Goal: Information Seeking & Learning: Learn about a topic

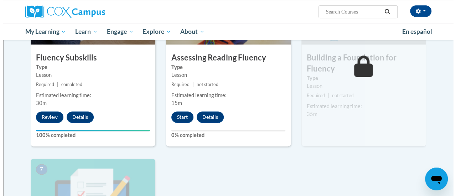
scroll to position [410, 0]
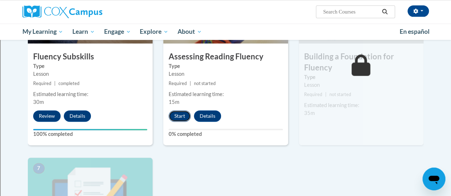
click at [182, 117] on button "Start" at bounding box center [179, 115] width 22 height 11
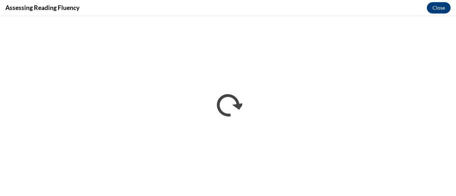
scroll to position [0, 0]
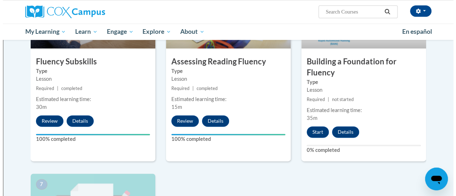
scroll to position [403, 0]
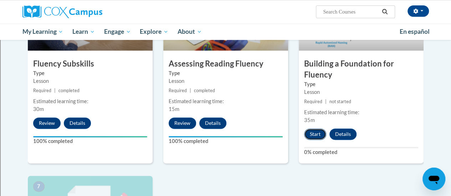
click at [317, 137] on button "Start" at bounding box center [315, 134] width 22 height 11
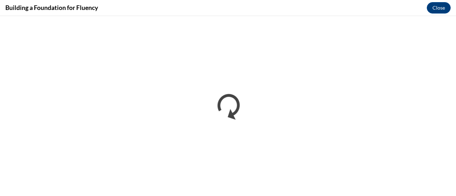
scroll to position [0, 0]
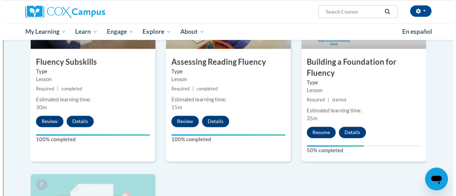
scroll to position [405, 0]
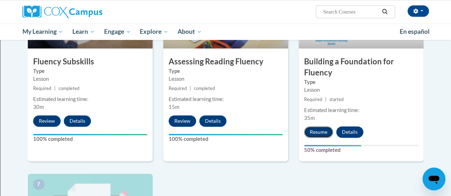
click at [317, 131] on button "Resume" at bounding box center [318, 131] width 29 height 11
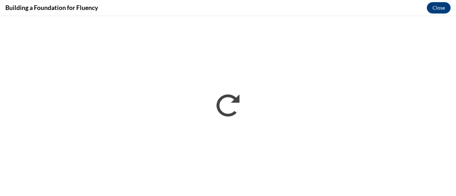
scroll to position [0, 0]
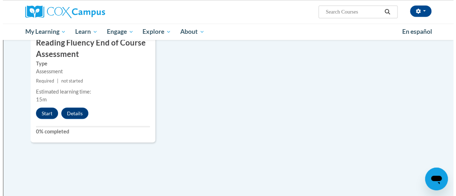
scroll to position [621, 0]
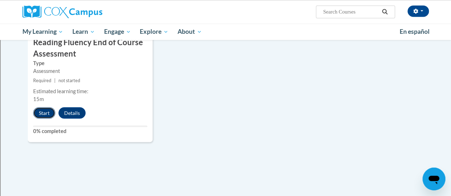
click at [43, 115] on button "Start" at bounding box center [44, 112] width 22 height 11
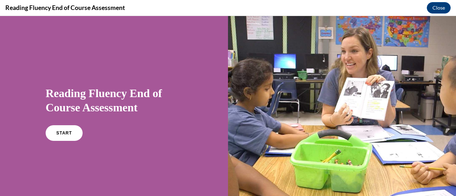
scroll to position [0, 0]
click at [67, 133] on span "START" at bounding box center [64, 133] width 16 height 5
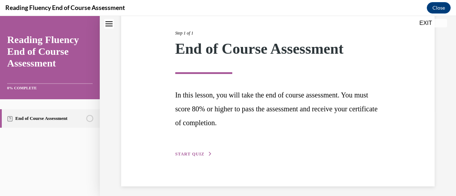
scroll to position [90, 0]
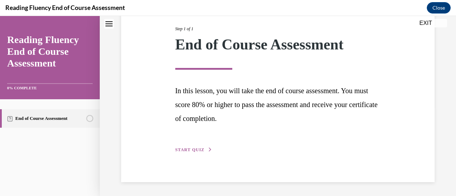
click at [196, 151] on span "START QUIZ" at bounding box center [189, 149] width 29 height 5
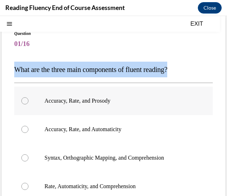
scroll to position [38, 0]
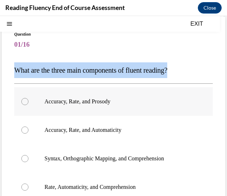
click at [111, 104] on p "Accuracy, Rate, and Prosody" at bounding box center [120, 101] width 151 height 7
click at [28, 104] on input "Accuracy, Rate, and Prosody" at bounding box center [24, 101] width 7 height 7
radio input "true"
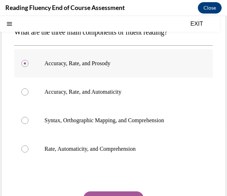
scroll to position [115, 0]
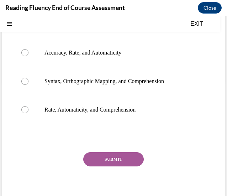
click at [128, 158] on button "SUBMIT" at bounding box center [113, 159] width 61 height 14
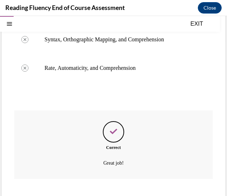
scroll to position [194, 0]
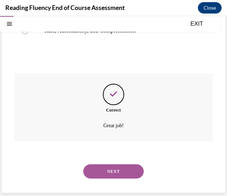
click at [126, 169] on button "NEXT" at bounding box center [113, 171] width 61 height 14
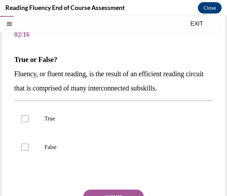
scroll to position [74, 0]
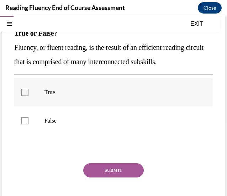
click at [50, 93] on p "True" at bounding box center [120, 92] width 151 height 7
click at [28, 93] on input "True" at bounding box center [24, 92] width 7 height 7
checkbox input "true"
click at [120, 171] on button "SUBMIT" at bounding box center [113, 170] width 61 height 14
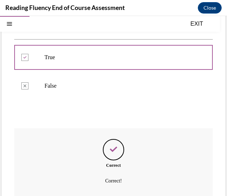
scroll to position [164, 0]
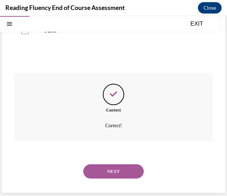
click at [123, 172] on button "NEXT" at bounding box center [113, 171] width 61 height 14
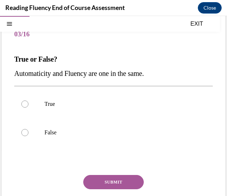
scroll to position [71, 0]
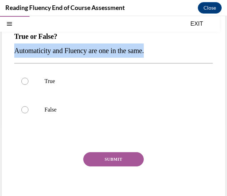
copy span "Automaticity and Fluency are one in the same."
click at [46, 114] on label "False" at bounding box center [113, 109] width 199 height 28
click at [28, 113] on input "False" at bounding box center [24, 109] width 7 height 7
radio input "true"
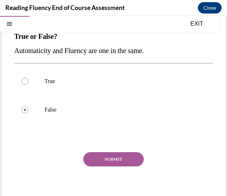
click at [123, 157] on button "SUBMIT" at bounding box center [113, 159] width 61 height 14
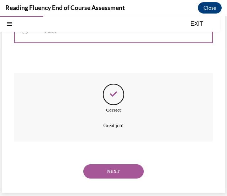
click at [125, 170] on button "NEXT" at bounding box center [113, 171] width 61 height 14
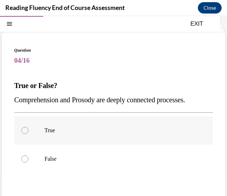
click at [49, 135] on label "True" at bounding box center [113, 130] width 199 height 28
click at [28, 134] on input "True" at bounding box center [24, 130] width 7 height 7
radio input "true"
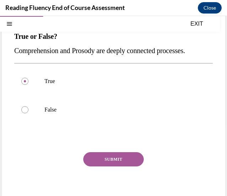
click at [125, 158] on button "SUBMIT" at bounding box center [113, 159] width 61 height 14
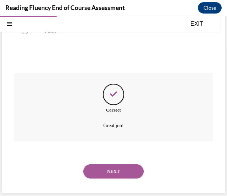
click at [126, 172] on button "NEXT" at bounding box center [113, 171] width 61 height 14
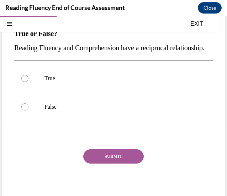
scroll to position [78, 0]
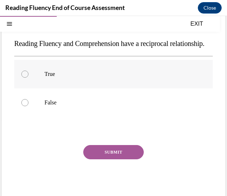
click at [55, 88] on label "True" at bounding box center [113, 74] width 199 height 28
click at [28, 78] on input "True" at bounding box center [24, 74] width 7 height 7
radio input "true"
click at [124, 159] on button "SUBMIT" at bounding box center [113, 152] width 61 height 14
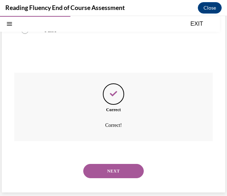
click at [127, 173] on button "NEXT" at bounding box center [113, 171] width 61 height 14
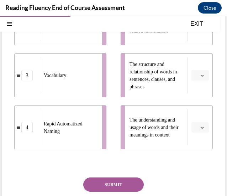
scroll to position [202, 0]
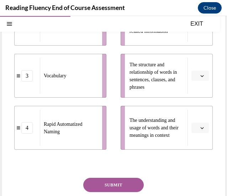
click at [201, 127] on icon "button" at bounding box center [203, 128] width 4 height 4
click at [193, 97] on span "3" at bounding box center [192, 98] width 2 height 6
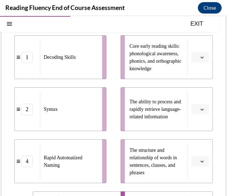
scroll to position [117, 0]
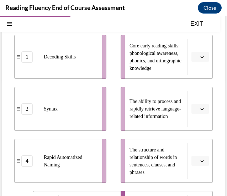
click at [201, 57] on icon "button" at bounding box center [203, 57] width 4 height 4
click at [193, 85] on span "1" at bounding box center [192, 87] width 2 height 6
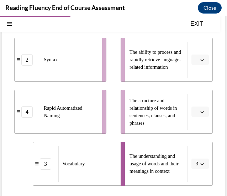
scroll to position [167, 0]
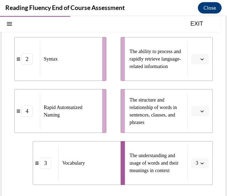
click at [201, 59] on icon "button" at bounding box center [203, 59] width 4 height 4
click at [191, 132] on span "4" at bounding box center [192, 132] width 2 height 6
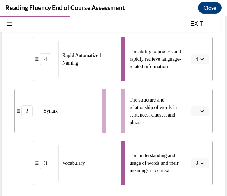
click at [200, 111] on span "button" at bounding box center [202, 111] width 5 height 5
click at [192, 183] on span "4" at bounding box center [192, 184] width 2 height 6
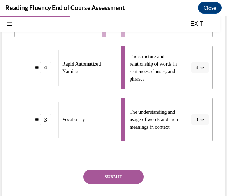
scroll to position [228, 0]
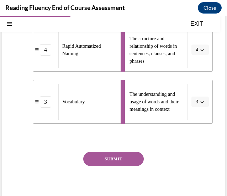
click at [122, 162] on button "SUBMIT" at bounding box center [113, 159] width 61 height 14
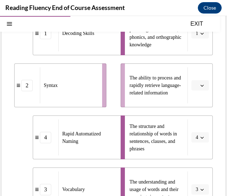
scroll to position [139, 0]
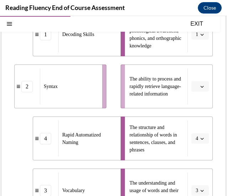
click at [167, 129] on span "The structure and relationship of words in sentences, clauses, and phrases" at bounding box center [157, 139] width 54 height 30
click at [200, 87] on span "button" at bounding box center [202, 86] width 5 height 5
click at [193, 131] on span "2" at bounding box center [192, 131] width 2 height 6
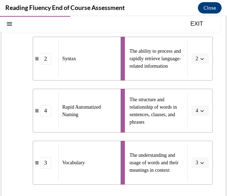
scroll to position [170, 0]
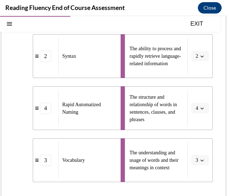
click at [201, 57] on icon "button" at bounding box center [203, 56] width 4 height 4
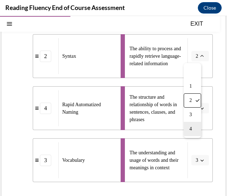
click at [192, 132] on div "4" at bounding box center [192, 129] width 17 height 14
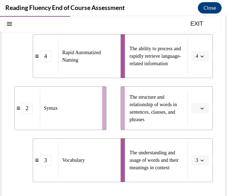
click at [201, 108] on icon "button" at bounding box center [203, 108] width 4 height 4
click at [194, 154] on div "2" at bounding box center [193, 152] width 17 height 14
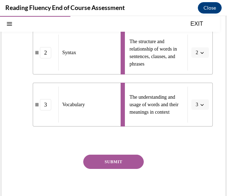
scroll to position [228, 0]
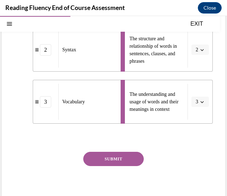
click at [124, 160] on button "SUBMIT" at bounding box center [113, 159] width 61 height 14
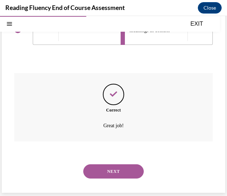
click at [129, 170] on button "NEXT" at bounding box center [113, 171] width 61 height 14
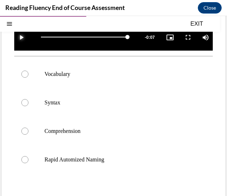
scroll to position [193, 0]
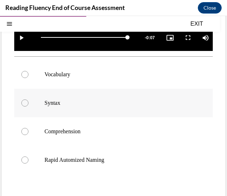
click at [87, 101] on p "Syntax" at bounding box center [120, 102] width 151 height 7
click at [28, 101] on input "Syntax" at bounding box center [24, 102] width 7 height 7
radio input "true"
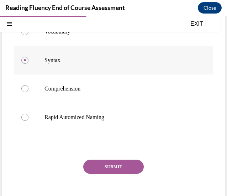
scroll to position [240, 0]
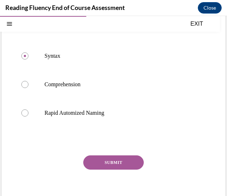
click at [128, 159] on button "SUBMIT" at bounding box center [113, 162] width 61 height 14
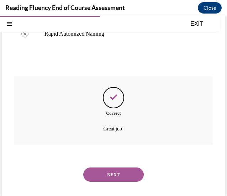
click at [123, 171] on button "NEXT" at bounding box center [113, 174] width 61 height 14
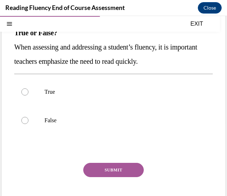
scroll to position [75, 0]
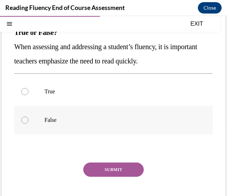
click at [147, 128] on label "False" at bounding box center [113, 120] width 199 height 28
click at [28, 124] on input "False" at bounding box center [24, 119] width 7 height 7
radio input "true"
click at [127, 169] on button "SUBMIT" at bounding box center [113, 169] width 61 height 14
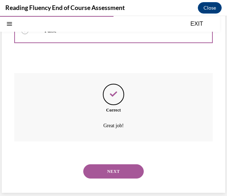
click at [125, 172] on button "NEXT" at bounding box center [113, 171] width 61 height 14
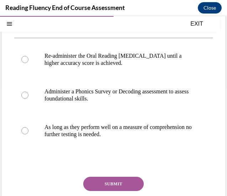
scroll to position [110, 0]
click at [169, 93] on p "Administer a Phonics Survey or Decoding assessment to assess foundational skill…" at bounding box center [120, 95] width 151 height 14
click at [28, 93] on input "Administer a Phonics Survey or Decoding assessment to assess foundational skill…" at bounding box center [24, 95] width 7 height 7
radio input "true"
click at [130, 185] on button "SUBMIT" at bounding box center [113, 184] width 61 height 14
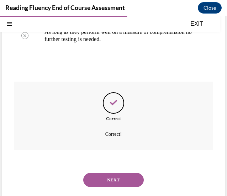
scroll to position [214, 0]
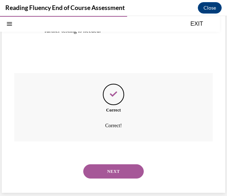
click at [129, 169] on button "NEXT" at bounding box center [113, 171] width 61 height 14
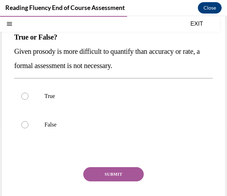
scroll to position [71, 0]
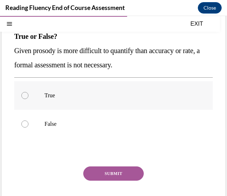
click at [139, 98] on p "True" at bounding box center [120, 95] width 151 height 7
click at [28, 98] on input "True" at bounding box center [24, 95] width 7 height 7
radio input "true"
click at [125, 177] on button "SUBMIT" at bounding box center [113, 173] width 61 height 14
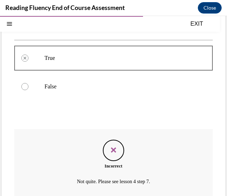
scroll to position [164, 0]
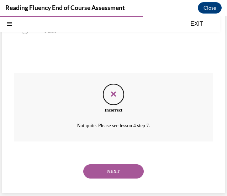
click at [120, 171] on button "NEXT" at bounding box center [113, 171] width 61 height 14
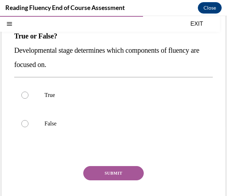
scroll to position [71, 0]
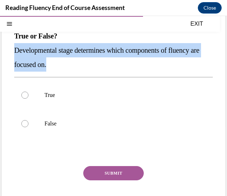
copy span "Developmental stage determines which components of fluency are focused on."
click at [44, 57] on p "Developmental stage determines which components of fluency are focused on." at bounding box center [113, 57] width 199 height 28
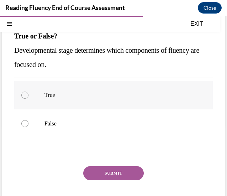
click at [54, 96] on p "True" at bounding box center [120, 95] width 151 height 7
click at [28, 96] on input "True" at bounding box center [24, 95] width 7 height 7
radio input "true"
click at [119, 175] on button "SUBMIT" at bounding box center [113, 173] width 61 height 14
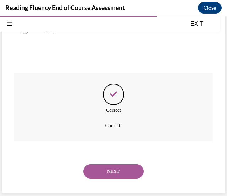
click at [124, 173] on button "NEXT" at bounding box center [113, 171] width 61 height 14
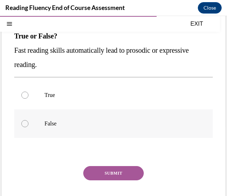
click at [110, 123] on p "False" at bounding box center [120, 123] width 151 height 7
click at [28, 123] on input "False" at bounding box center [24, 123] width 7 height 7
radio input "true"
click at [123, 173] on button "SUBMIT" at bounding box center [113, 173] width 61 height 14
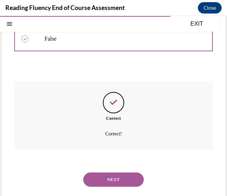
scroll to position [164, 0]
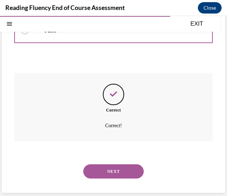
click at [126, 171] on button "NEXT" at bounding box center [113, 171] width 61 height 14
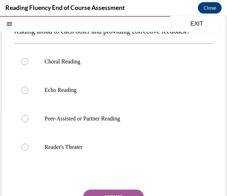
scroll to position [92, 0]
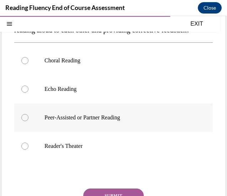
click at [154, 132] on label "Peer-Assisted or Partner Reading" at bounding box center [113, 117] width 199 height 28
click at [28, 121] on input "Peer-Assisted or Partner Reading" at bounding box center [24, 117] width 7 height 7
radio input "true"
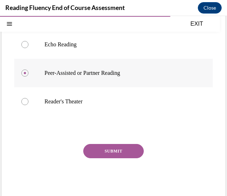
scroll to position [142, 0]
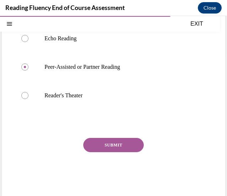
click at [130, 152] on button "SUBMIT" at bounding box center [113, 145] width 61 height 14
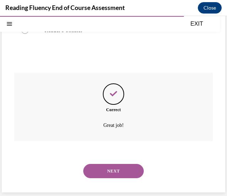
click at [126, 172] on button "NEXT" at bounding box center [113, 171] width 61 height 14
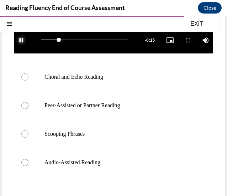
scroll to position [191, 0]
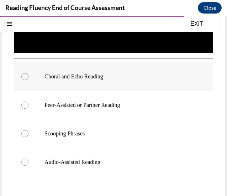
click at [103, 78] on label "Choral and Echo Reading" at bounding box center [113, 76] width 199 height 28
click at [28, 78] on input "Choral and Echo Reading" at bounding box center [24, 76] width 7 height 7
radio input "true"
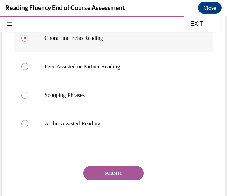
scroll to position [240, 0]
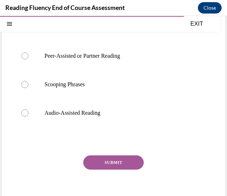
click at [125, 159] on button "SUBMIT" at bounding box center [113, 162] width 61 height 14
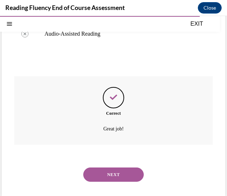
click at [125, 173] on button "NEXT" at bounding box center [113, 174] width 61 height 14
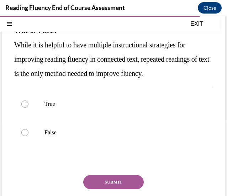
scroll to position [77, 0]
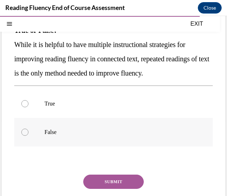
click at [135, 124] on label "False" at bounding box center [113, 132] width 199 height 28
click at [28, 129] on input "False" at bounding box center [24, 132] width 7 height 7
radio input "true"
click at [126, 182] on button "SUBMIT" at bounding box center [113, 182] width 61 height 14
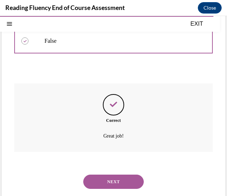
click at [127, 181] on button "NEXT" at bounding box center [113, 182] width 61 height 14
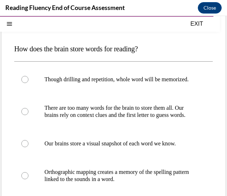
scroll to position [57, 0]
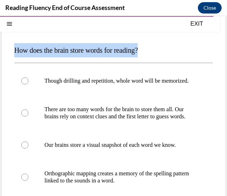
copy span "How does the brain store words for reading?"
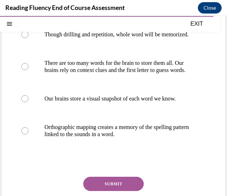
scroll to position [104, 0]
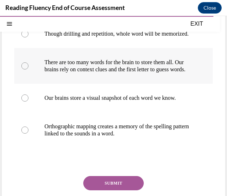
click at [157, 73] on p "There are too many words for the brain to store them all. Our brains rely on co…" at bounding box center [120, 66] width 151 height 14
click at [28, 69] on input "There are too many words for the brain to store them all. Our brains rely on co…" at bounding box center [24, 65] width 7 height 7
radio input "true"
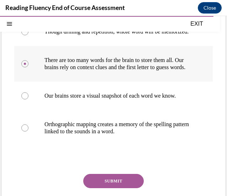
scroll to position [105, 0]
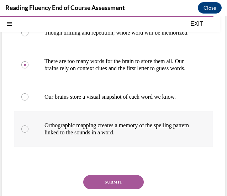
click at [129, 136] on p "Orthographic mapping creates a memory of the spelling pattern linked to the sou…" at bounding box center [120, 129] width 151 height 14
click at [28, 132] on input "Orthographic mapping creates a memory of the spelling pattern linked to the sou…" at bounding box center [24, 128] width 7 height 7
radio input "true"
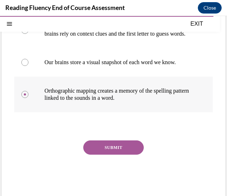
scroll to position [142, 0]
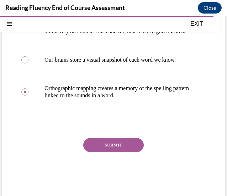
click at [125, 152] on button "SUBMIT" at bounding box center [113, 145] width 61 height 14
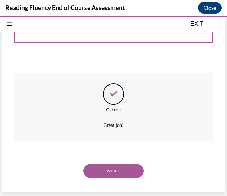
scroll to position [221, 0]
click at [127, 171] on button "NEXT" at bounding box center [113, 171] width 61 height 14
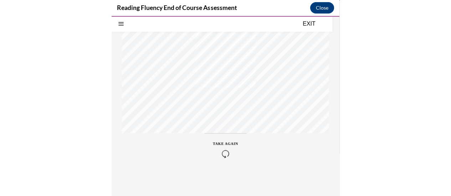
scroll to position [157, 0]
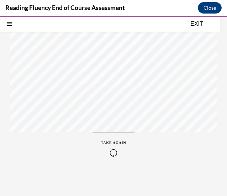
click at [199, 25] on button "EXIT" at bounding box center [197, 24] width 43 height 9
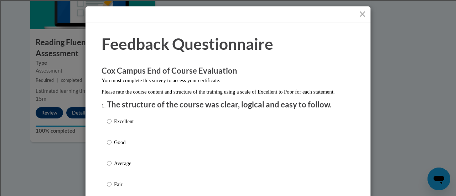
click at [360, 15] on button "Close" at bounding box center [362, 14] width 9 height 9
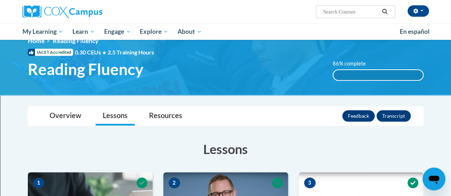
scroll to position [7, 0]
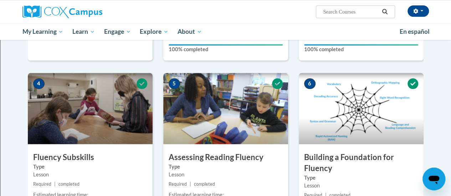
click at [399, 150] on div "6 Building a Foundation for Fluency Type Lesson Required | completed Estimated …" at bounding box center [360, 165] width 125 height 184
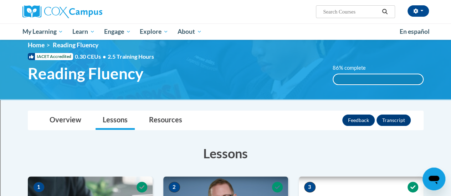
scroll to position [10, 0]
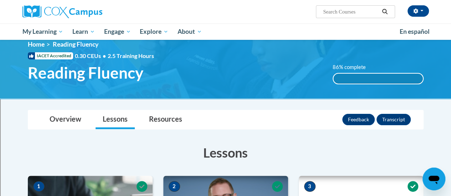
click at [379, 79] on div "86% complete" at bounding box center [377, 79] width 89 height 10
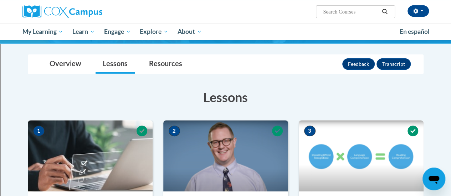
scroll to position [0, 0]
